Goal: Information Seeking & Learning: Check status

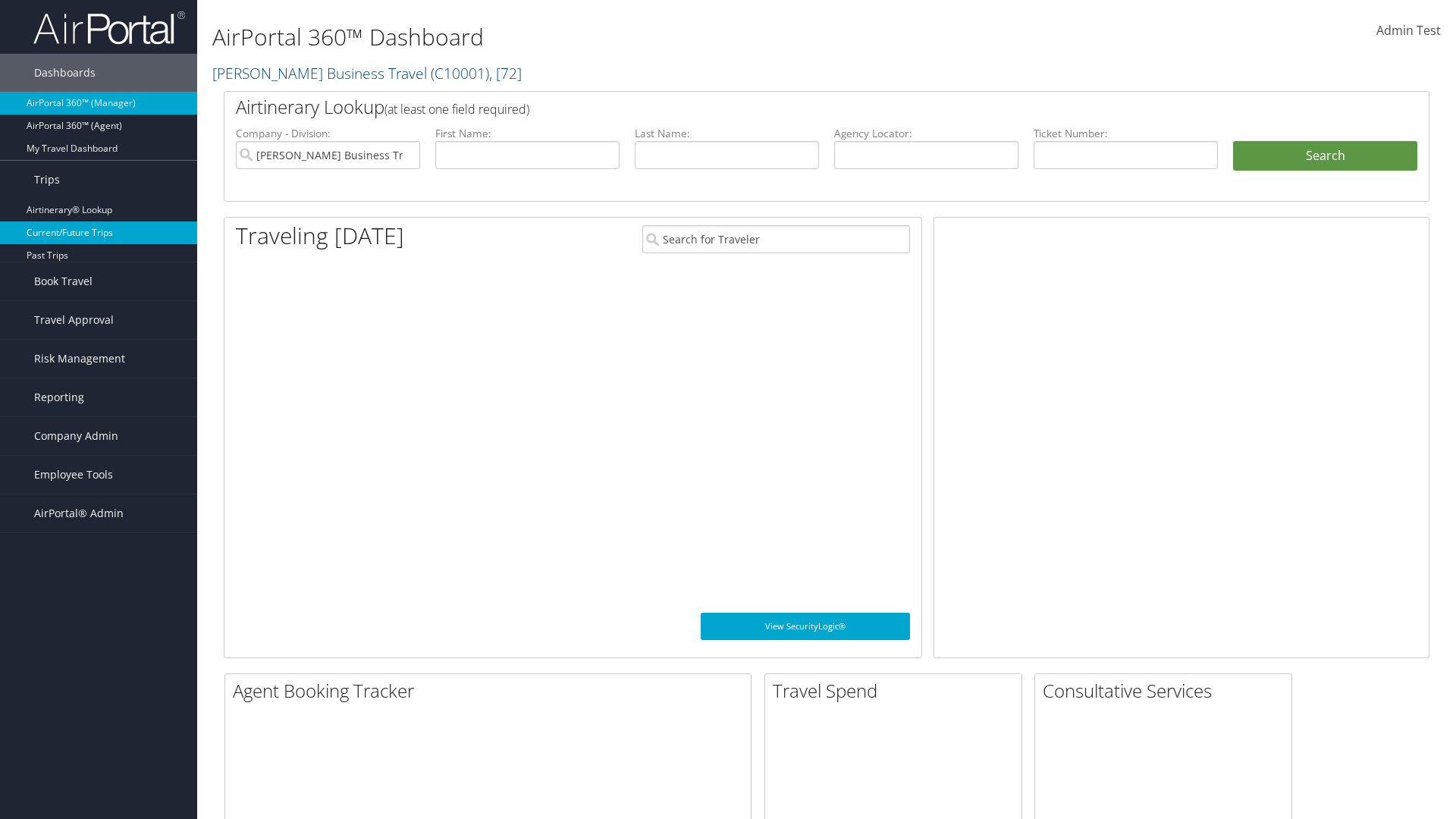
click at [98, 221] on link "Current/Future Trips" at bounding box center [98, 232] width 197 height 23
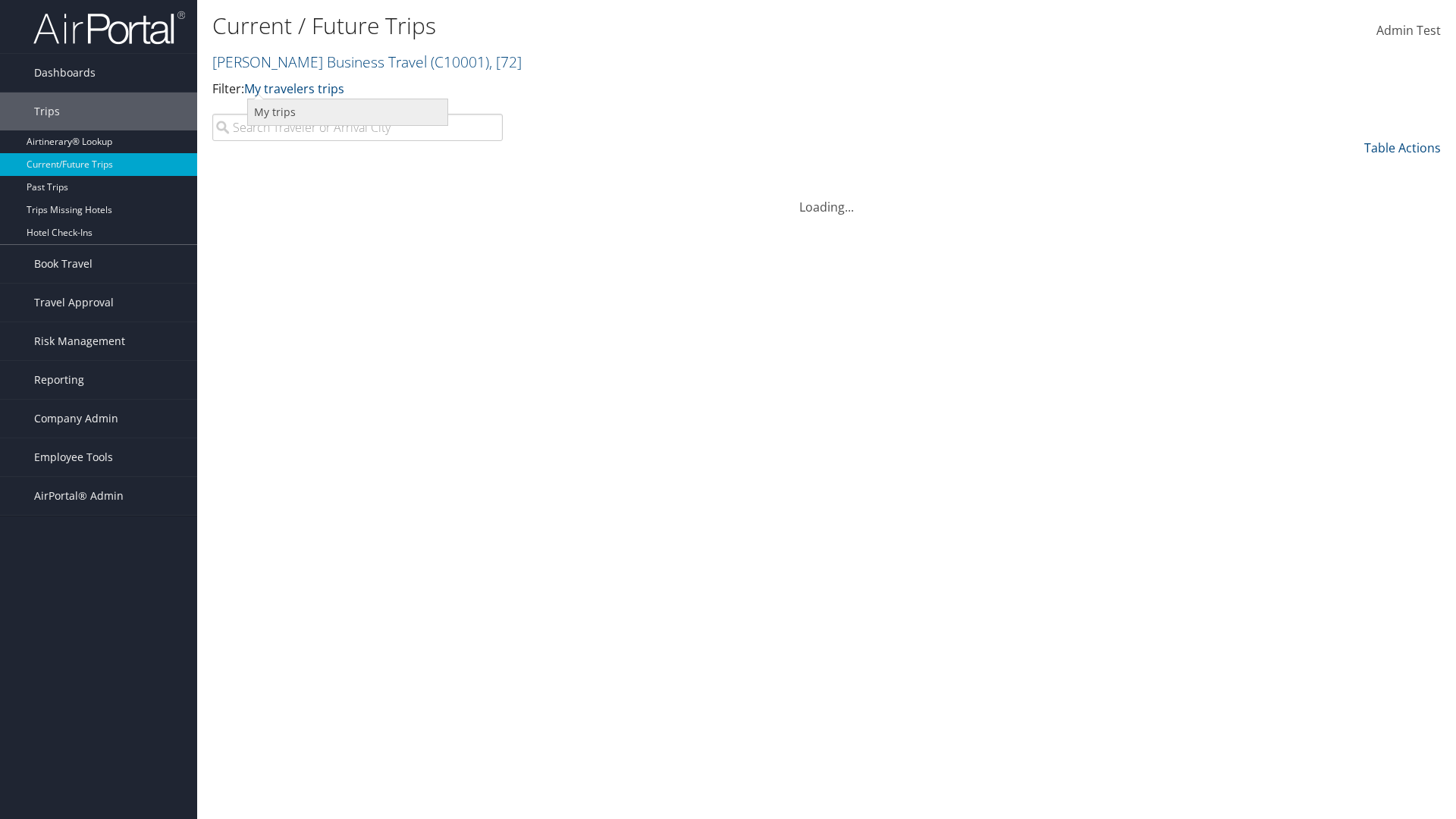
click at [347, 112] on link "My trips" at bounding box center [347, 112] width 199 height 26
click at [347, 112] on link "My travelers trips" at bounding box center [347, 112] width 199 height 26
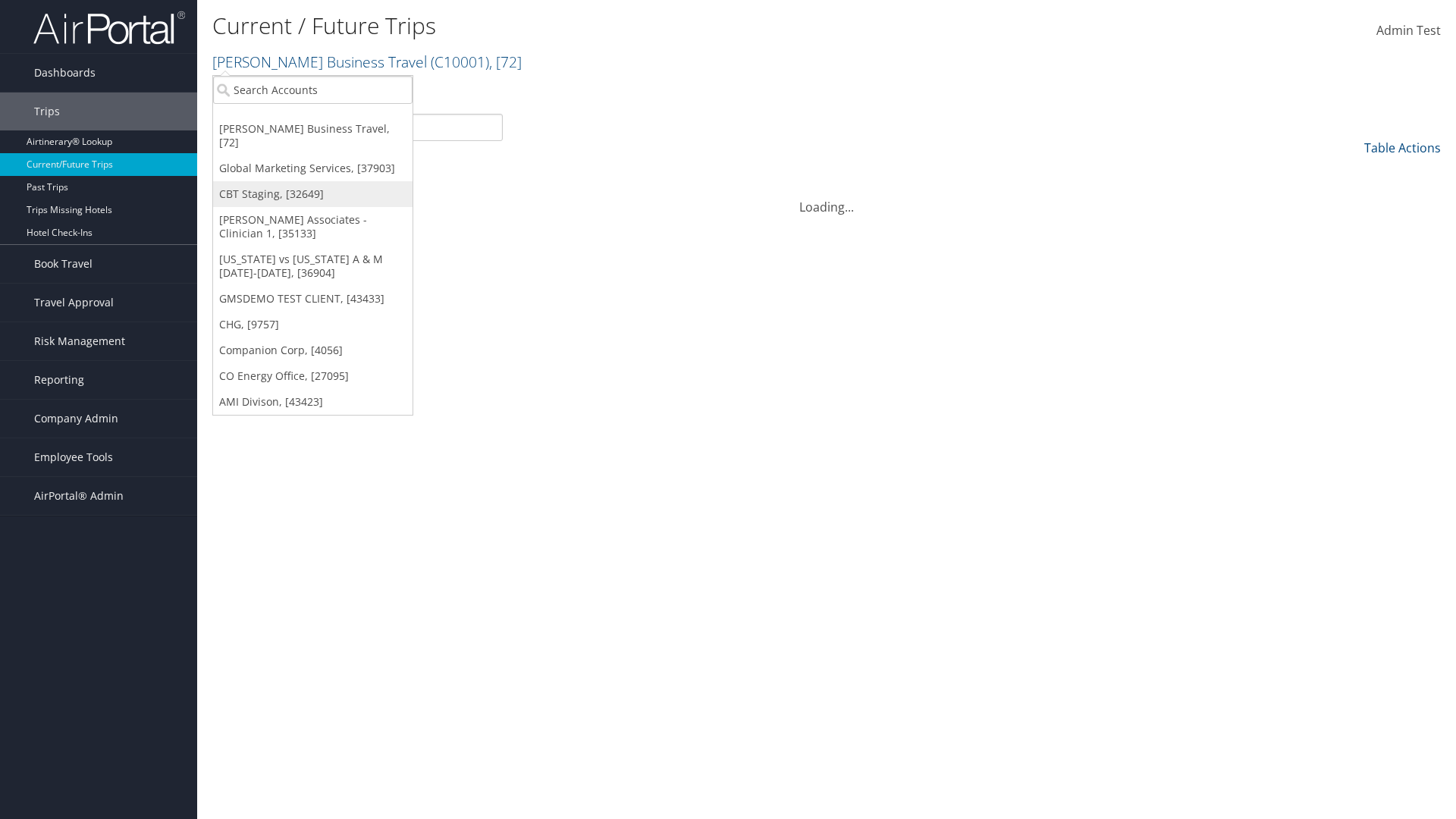
click at [313, 181] on link "CBT Staging, [32649]" at bounding box center [312, 193] width 199 height 26
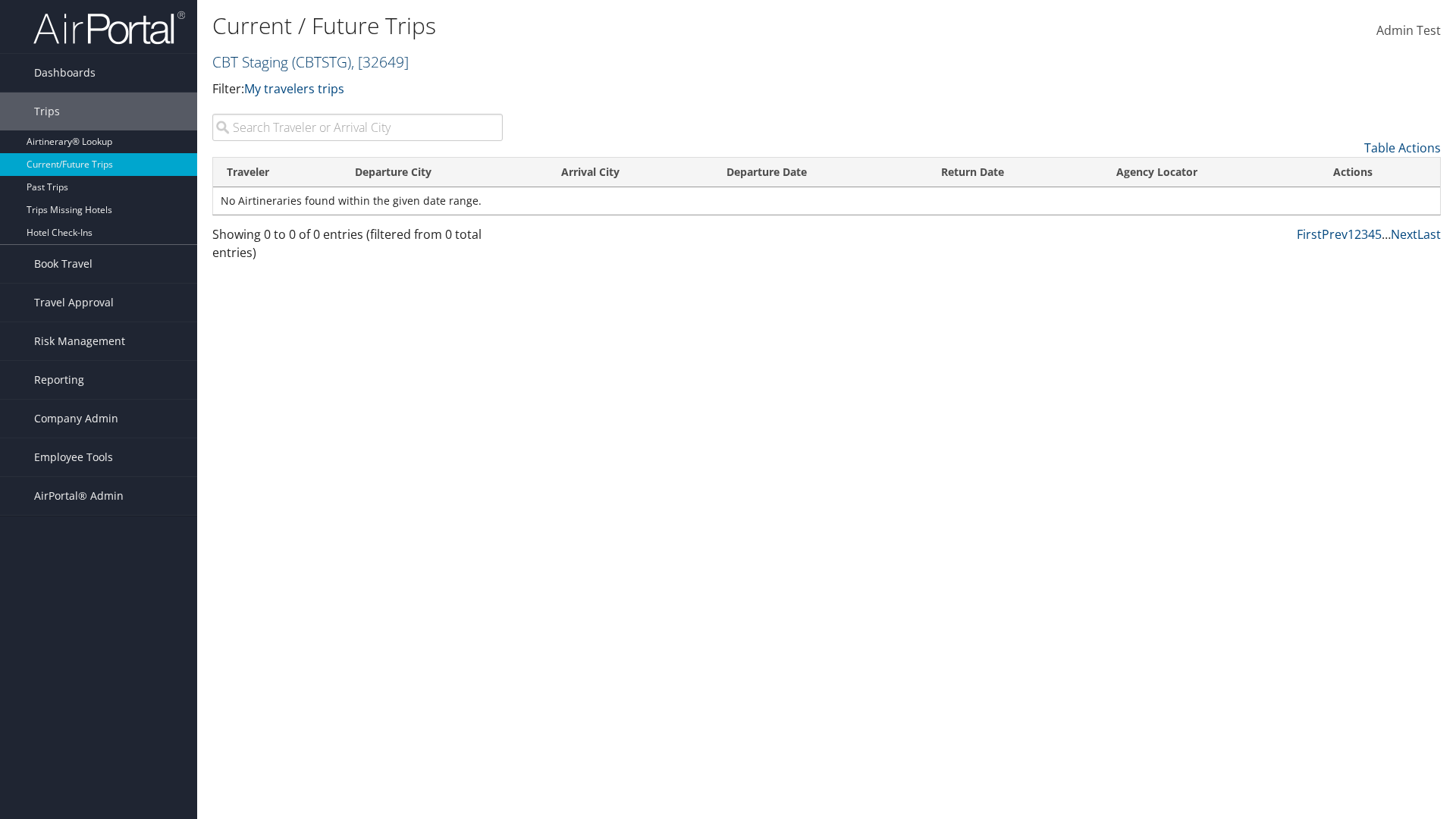
click at [250, 62] on link "CBT Staging ( CBTSTG ) , [ 32649 ]" at bounding box center [310, 62] width 196 height 21
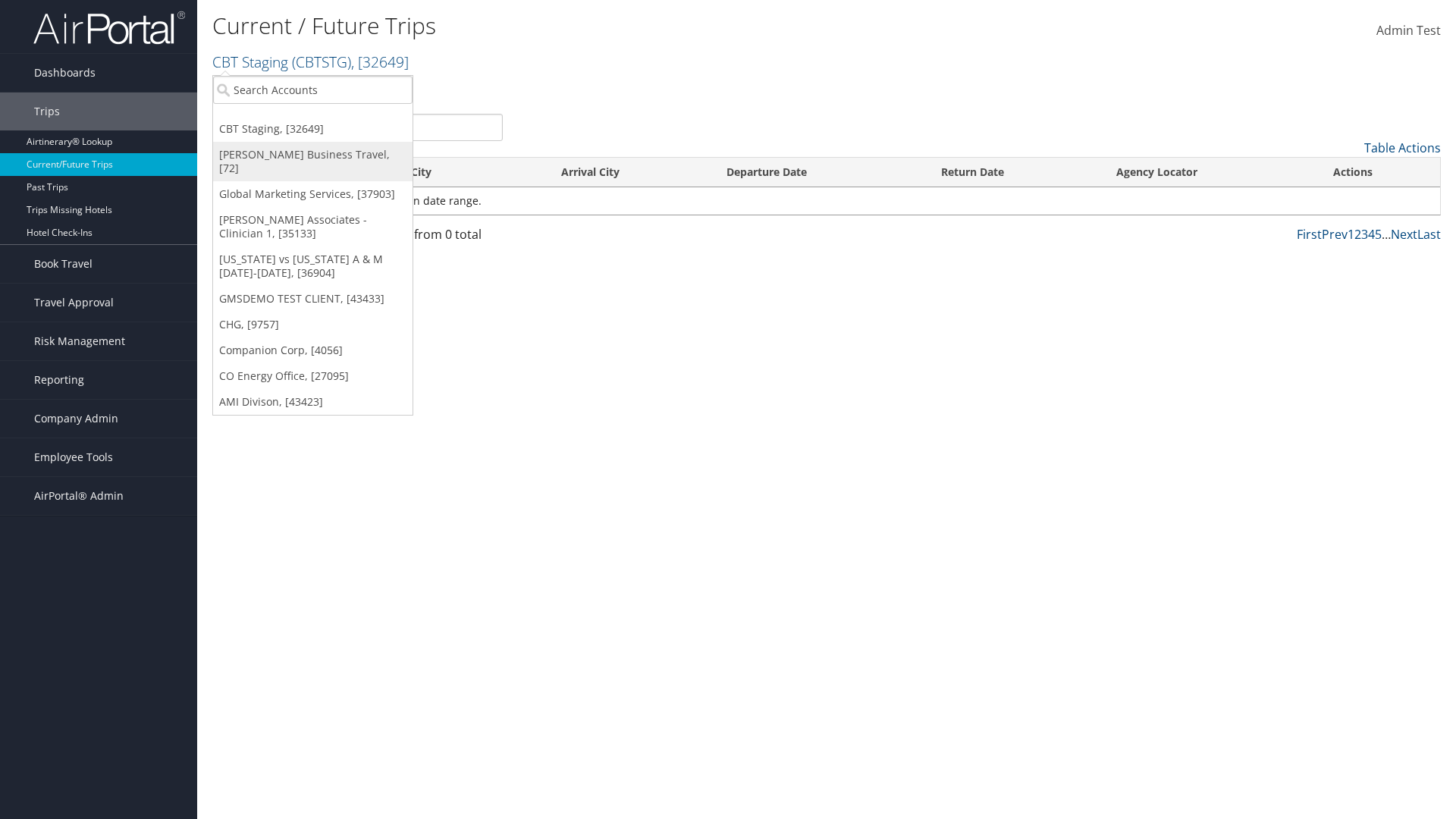
click at [313, 154] on link "[PERSON_NAME] Business Travel, [72]" at bounding box center [312, 161] width 199 height 39
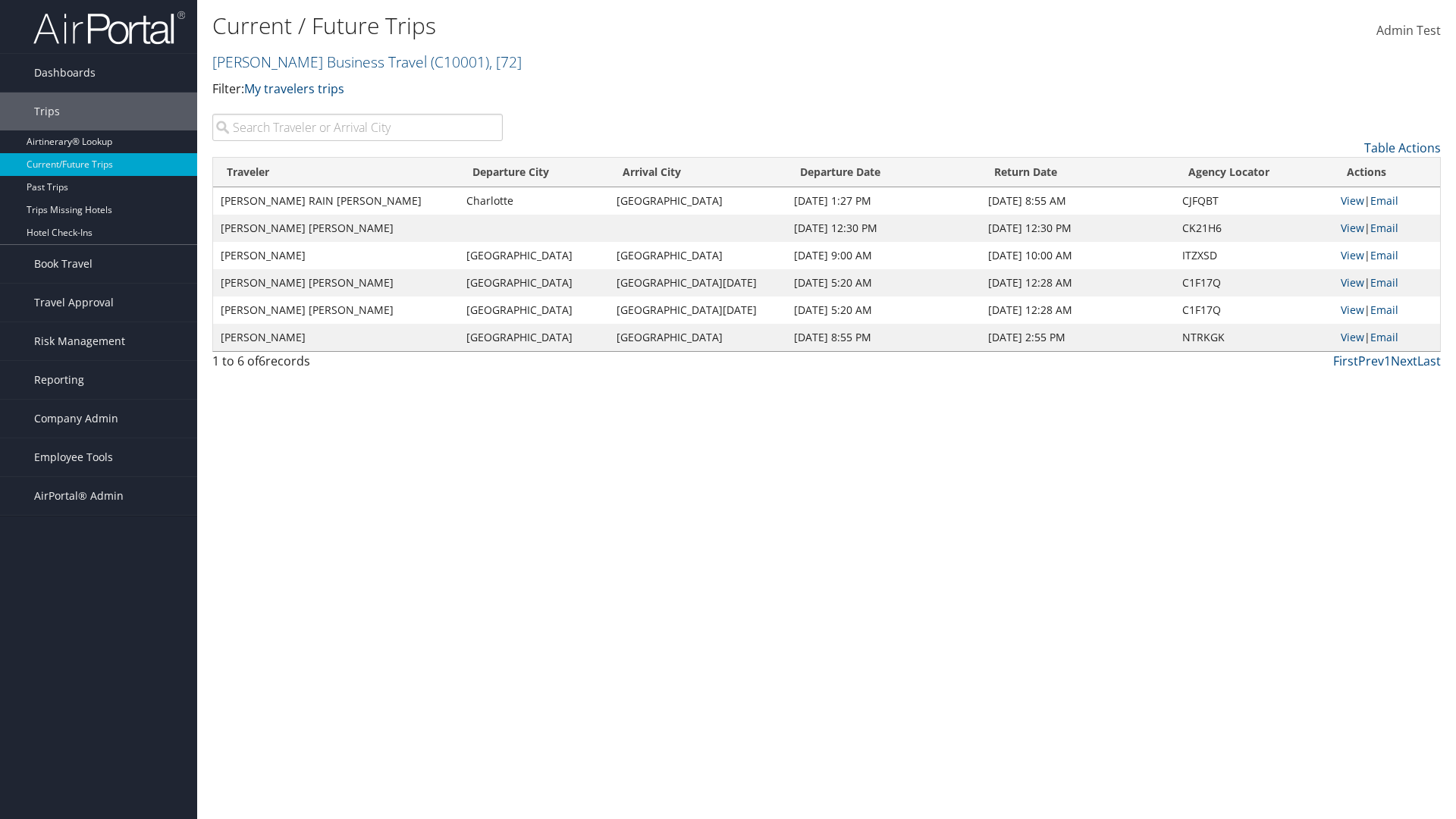
click at [313, 62] on link "Christopherson Business Travel ( C10001 ) , [ 72 ]" at bounding box center [367, 62] width 310 height 21
click at [0, 0] on link "CBT Staging, [32649]" at bounding box center [0, 0] width 0 height 0
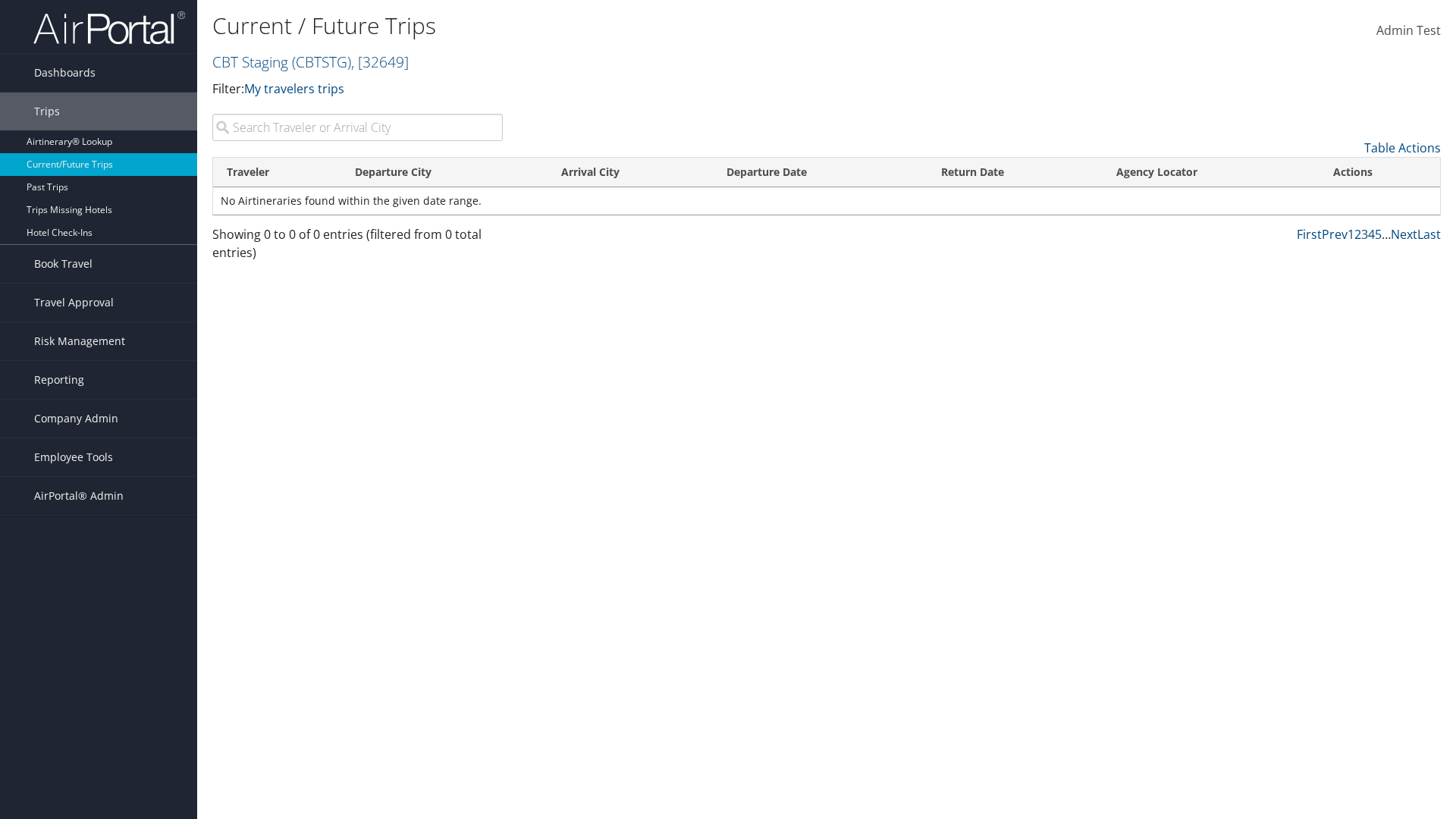
click at [277, 172] on th "Traveler" at bounding box center [277, 172] width 128 height 29
click at [445, 172] on th "Departure City" at bounding box center [445, 172] width 207 height 29
click at [630, 172] on th "Arrival City" at bounding box center [629, 172] width 164 height 29
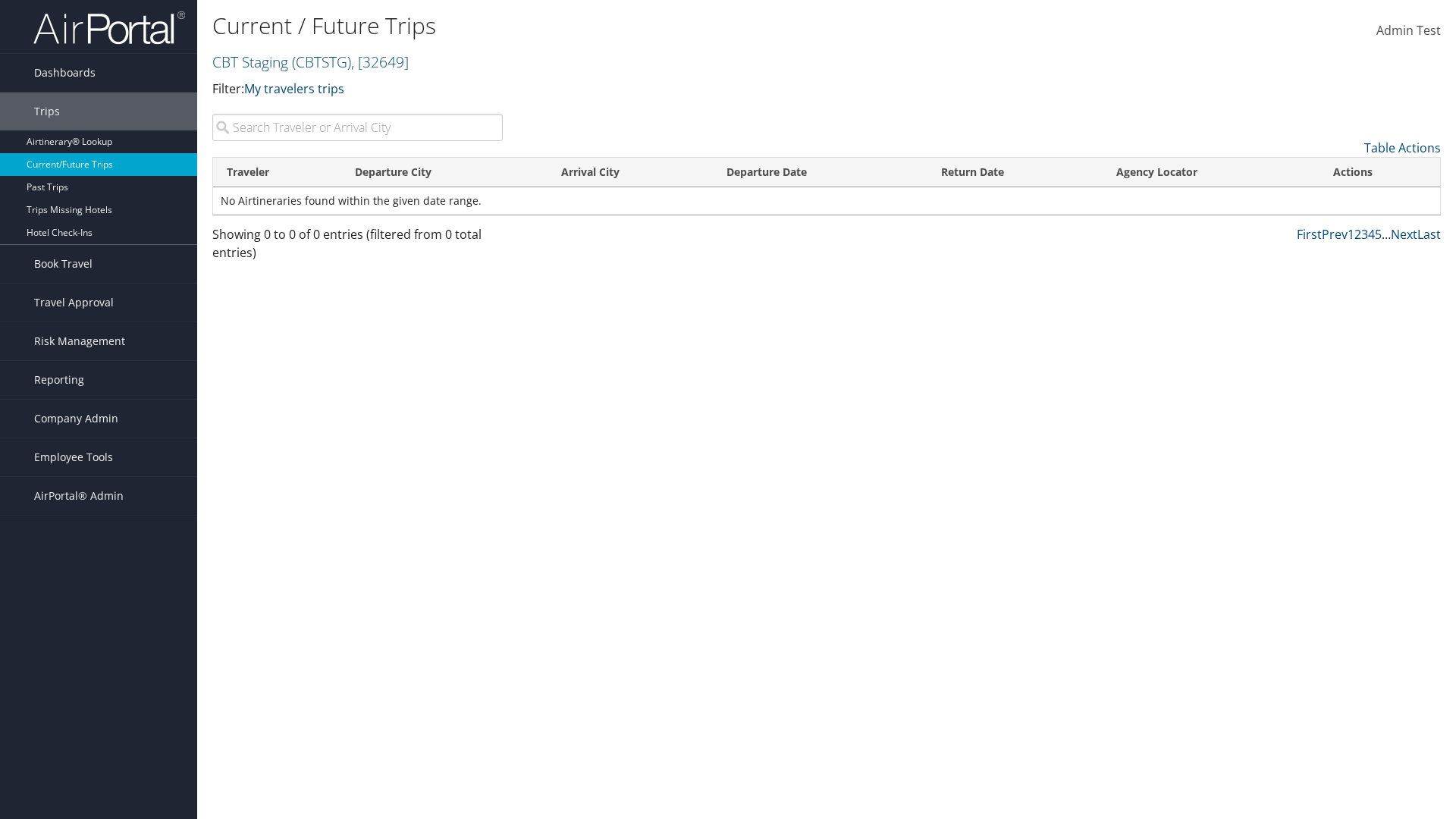
click at [630, 172] on th "Arrival City" at bounding box center [629, 172] width 164 height 29
click at [820, 172] on th "Departure Date" at bounding box center [820, 172] width 214 height 29
click at [1015, 172] on th "Return Date" at bounding box center [1015, 172] width 175 height 29
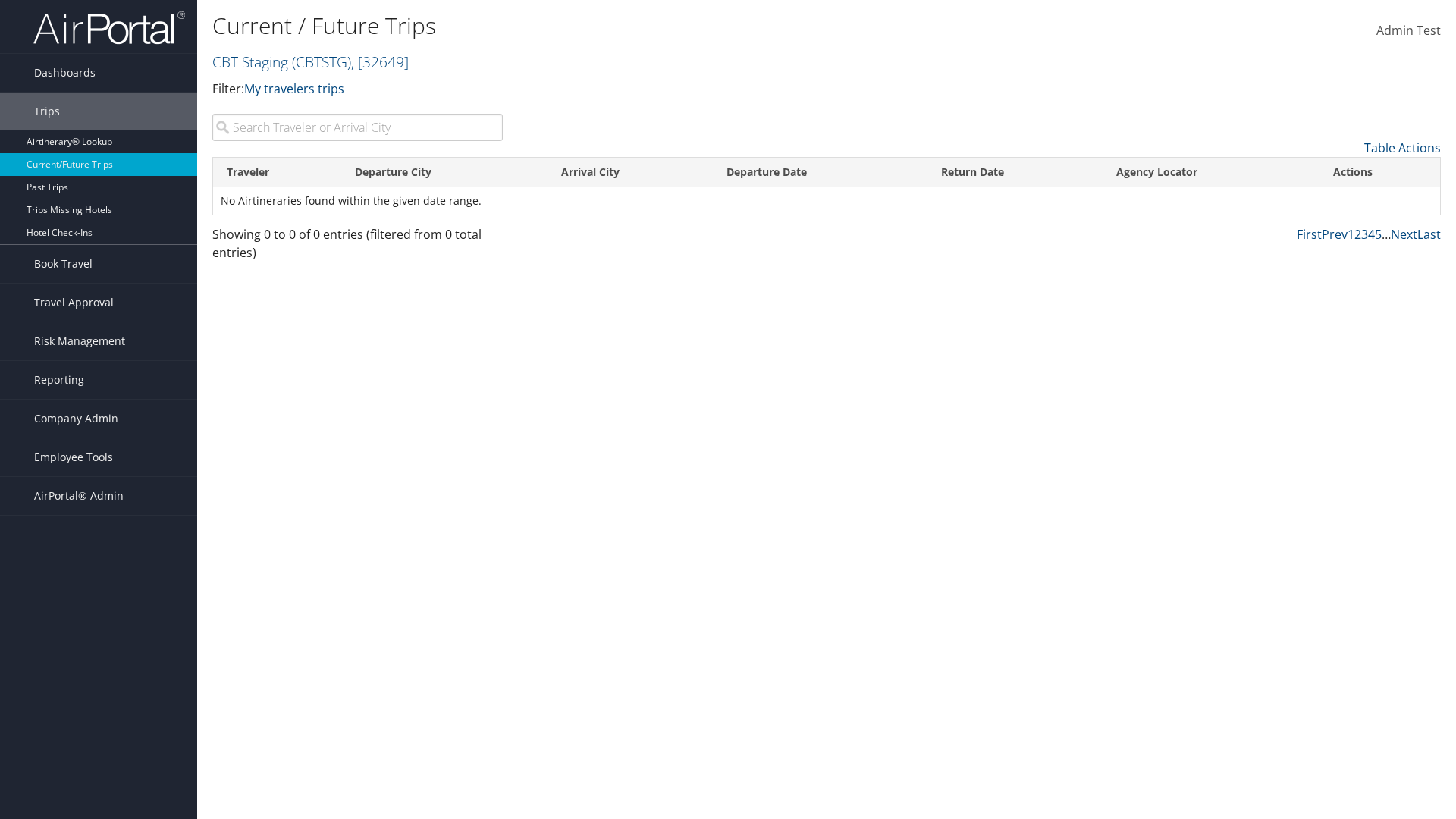
click at [1211, 172] on th "Agency Locator" at bounding box center [1212, 172] width 217 height 29
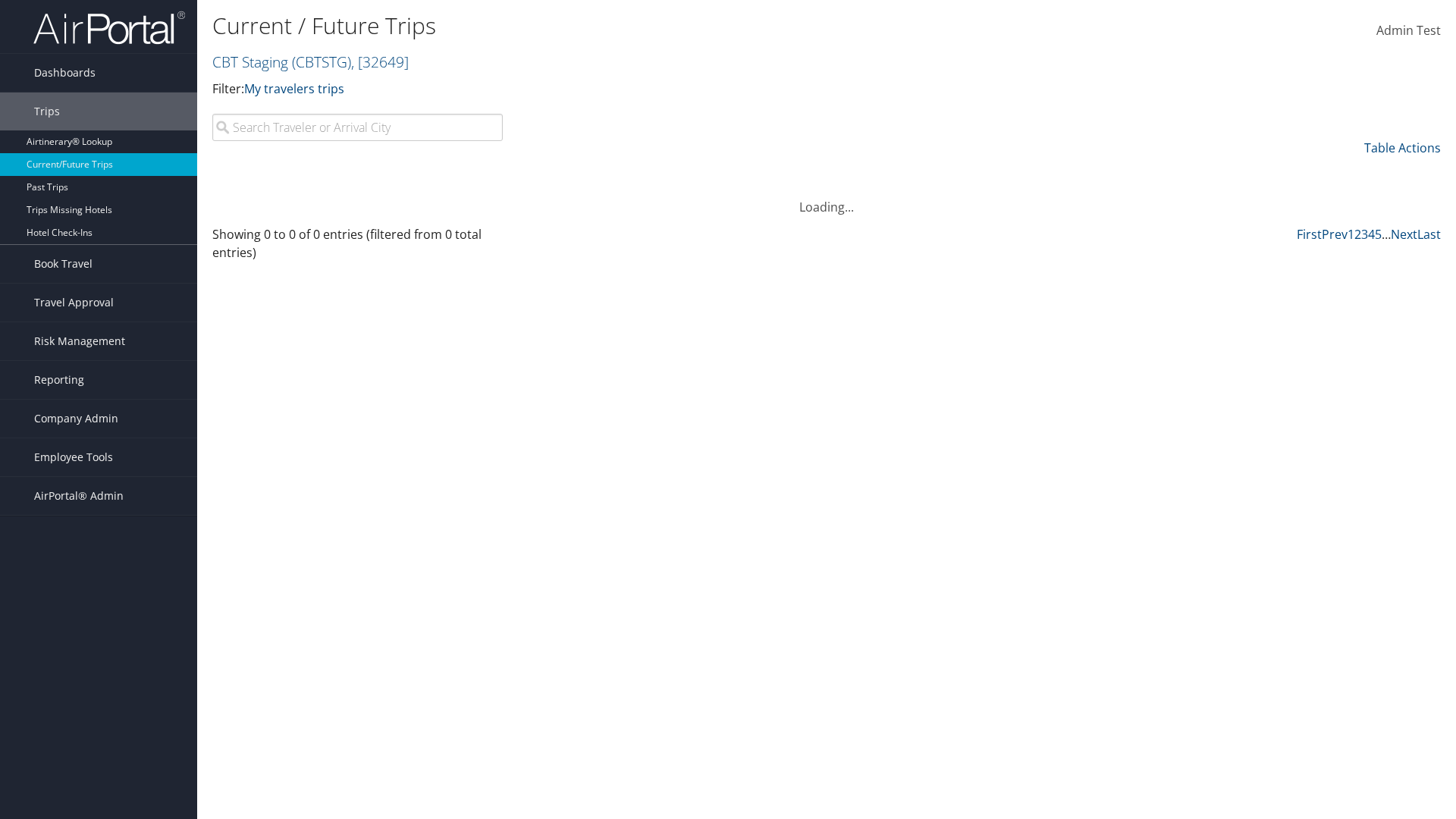
click at [1211, 172] on th "Agency Locator" at bounding box center [1212, 172] width 217 height 29
